Goal: Information Seeking & Learning: Learn about a topic

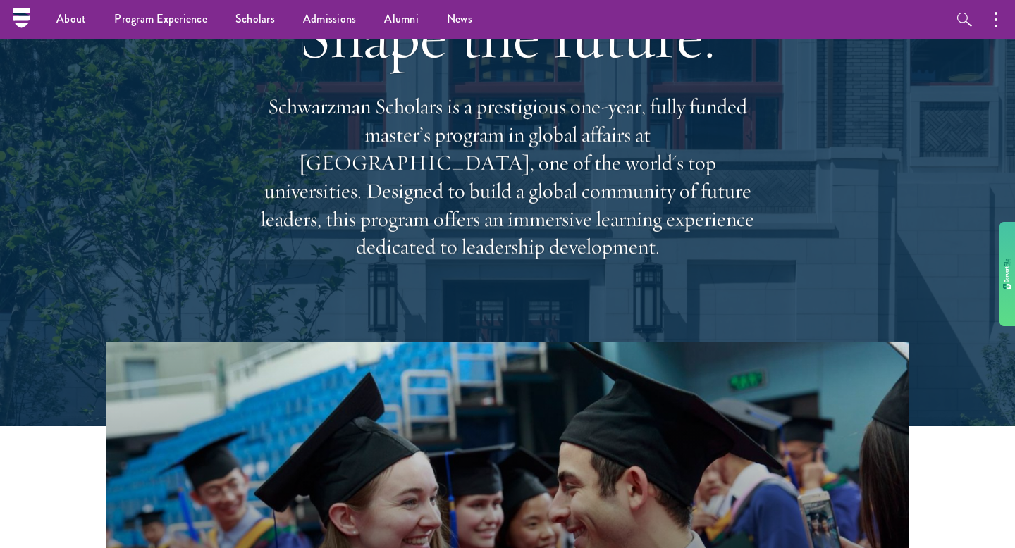
scroll to position [118, 0]
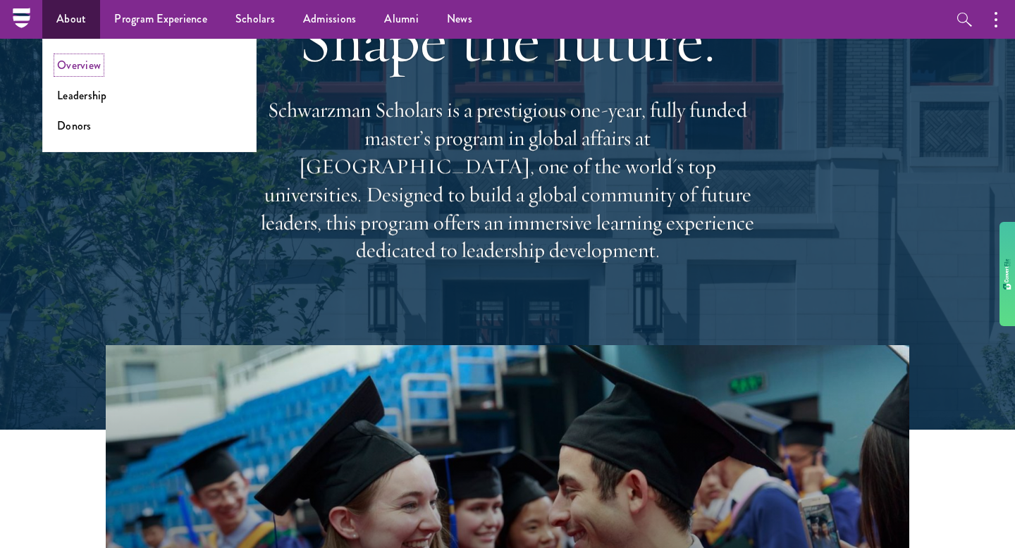
click at [71, 61] on link "Overview" at bounding box center [79, 65] width 44 height 16
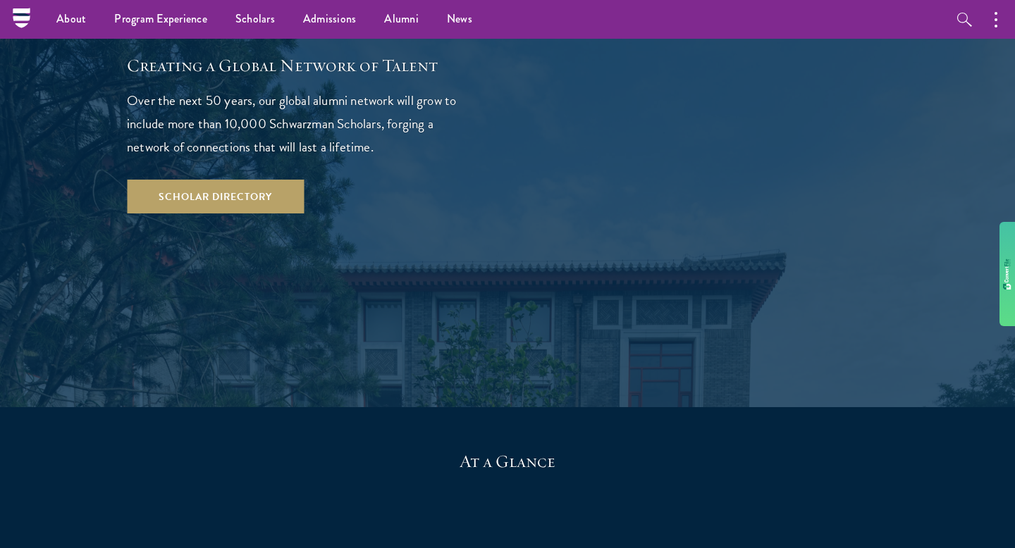
scroll to position [2301, 0]
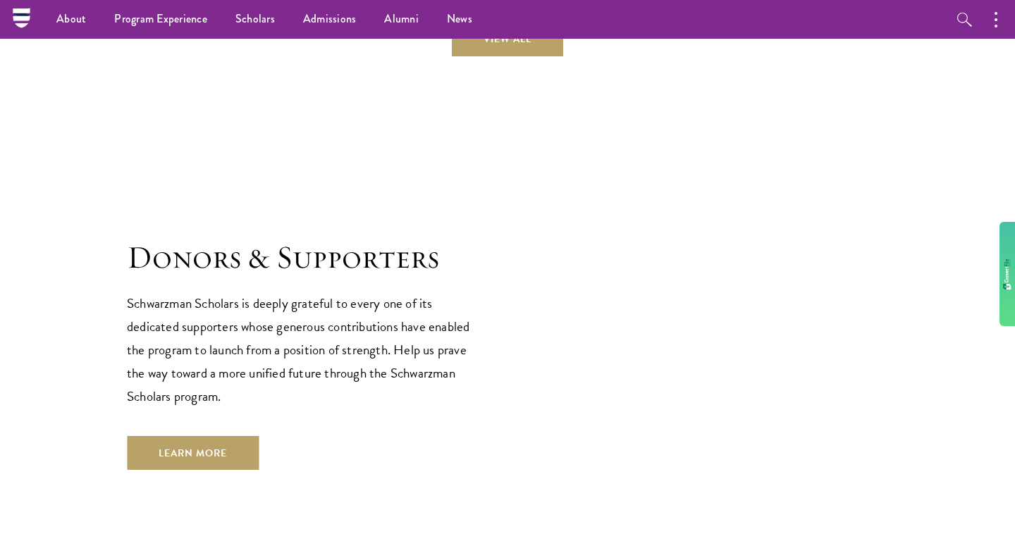
scroll to position [3842, 0]
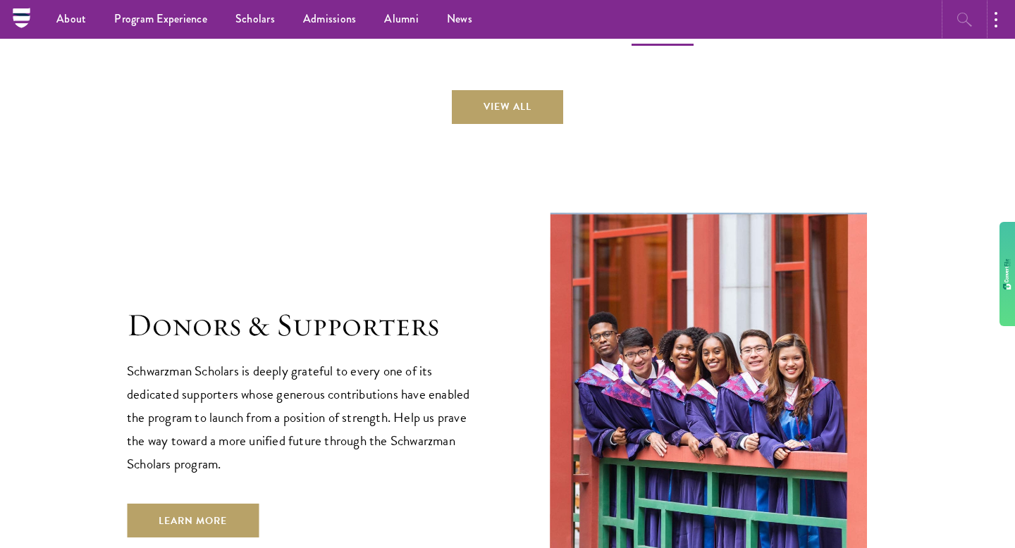
click at [966, 15] on icon "button" at bounding box center [964, 19] width 17 height 17
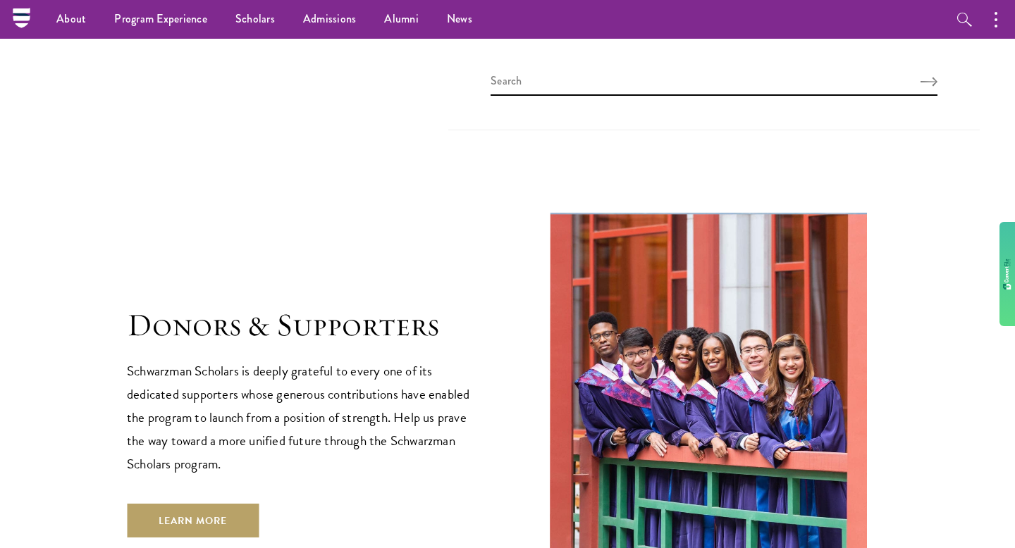
click at [841, 63] on div at bounding box center [713, 85] width 531 height 92
click at [789, 92] on input "search" at bounding box center [714, 84] width 447 height 23
type input "Apply"
click at [921, 77] on button "Search" at bounding box center [929, 82] width 17 height 10
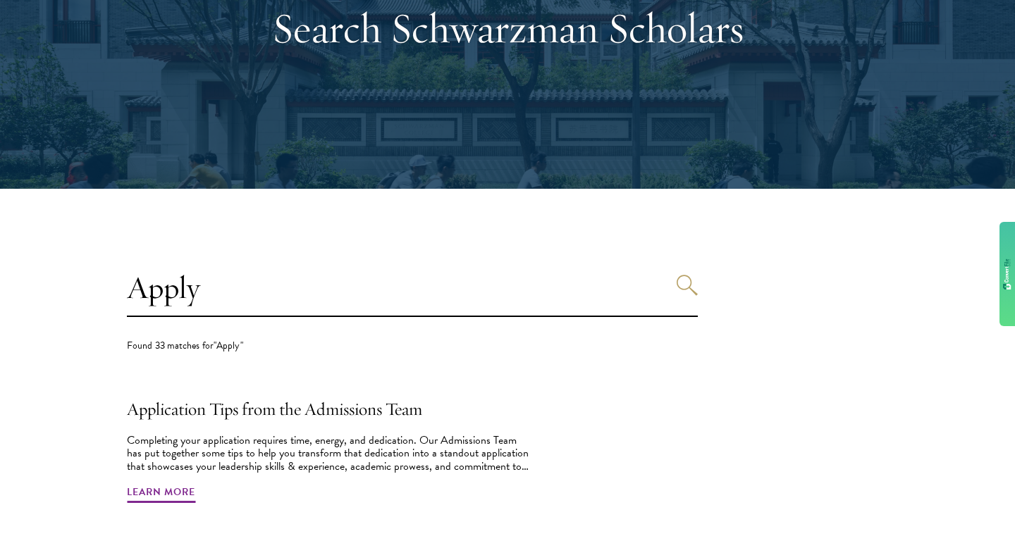
scroll to position [381, 0]
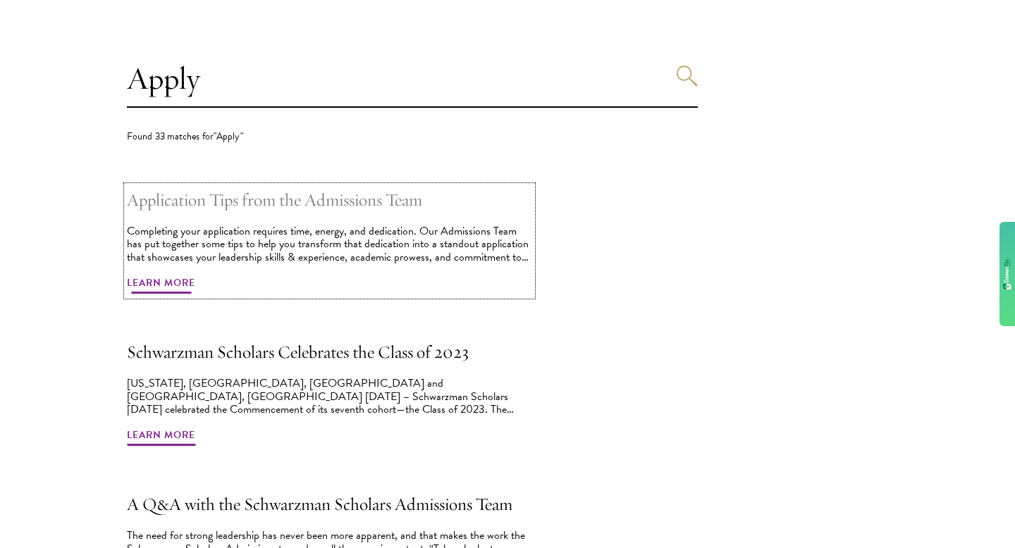
click at [171, 278] on span "Learn More" at bounding box center [161, 285] width 68 height 22
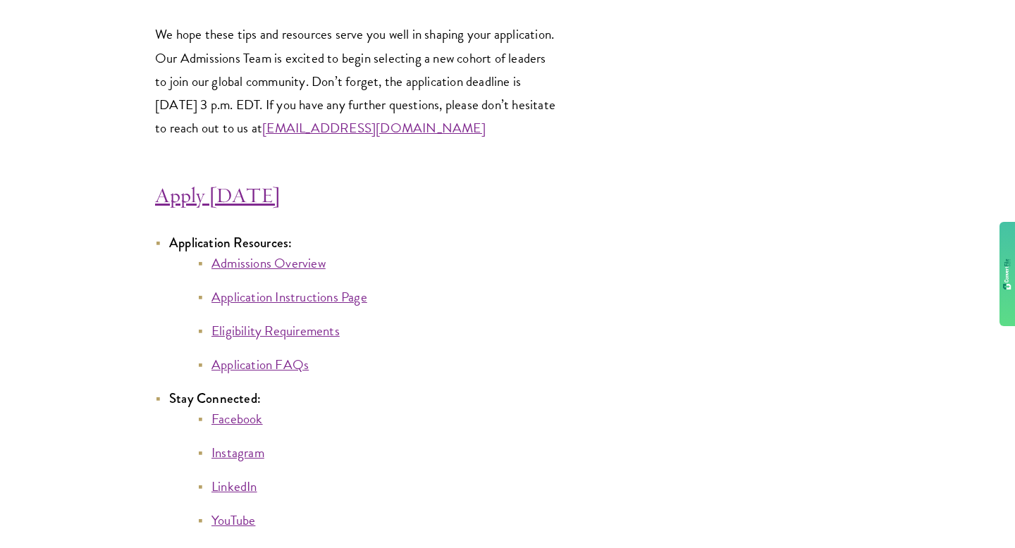
scroll to position [7876, 0]
